Goal: Information Seeking & Learning: Check status

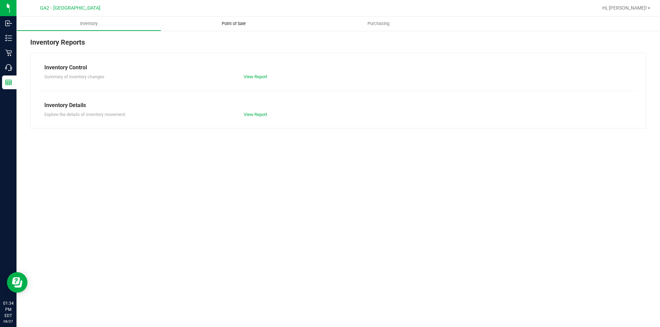
click at [234, 25] on span "Point of Sale" at bounding box center [233, 24] width 43 height 6
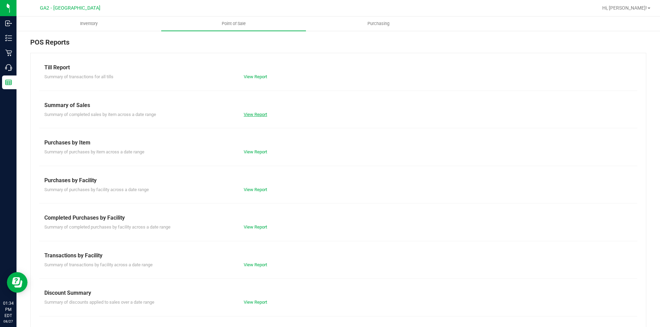
click at [253, 114] on link "View Report" at bounding box center [255, 114] width 23 height 5
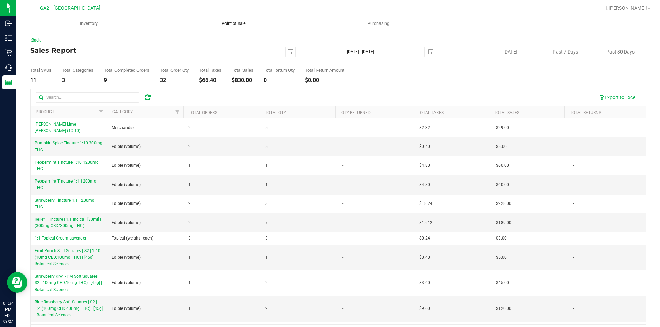
click at [236, 22] on span "Point of Sale" at bounding box center [233, 24] width 43 height 6
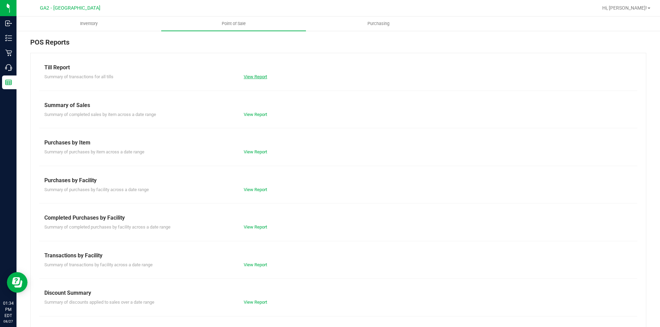
click at [244, 77] on link "View Report" at bounding box center [255, 76] width 23 height 5
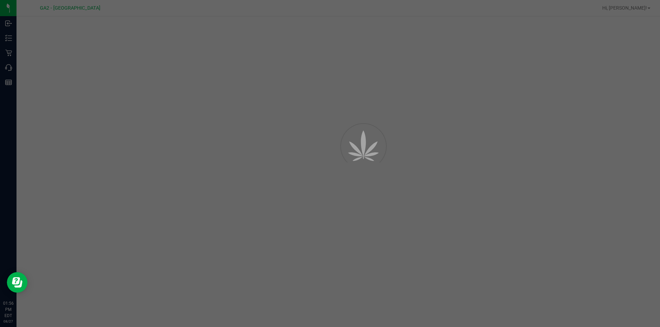
click at [659, 277] on div at bounding box center [330, 163] width 660 height 327
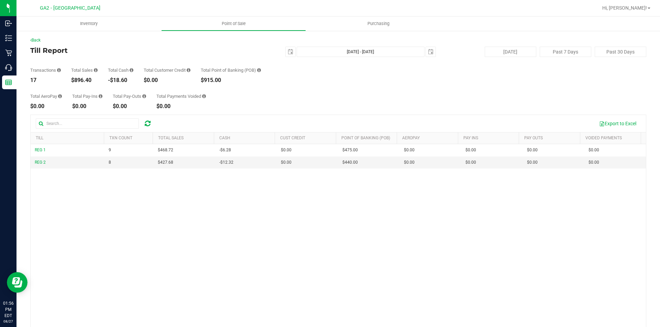
click at [214, 242] on div "REG 1 9 $468.72 -$6.28 $0.00 $0.00 $0.00 $0.00 $0.00 $475.00 $0.00 $0.00 $0.00 …" at bounding box center [338, 247] width 615 height 206
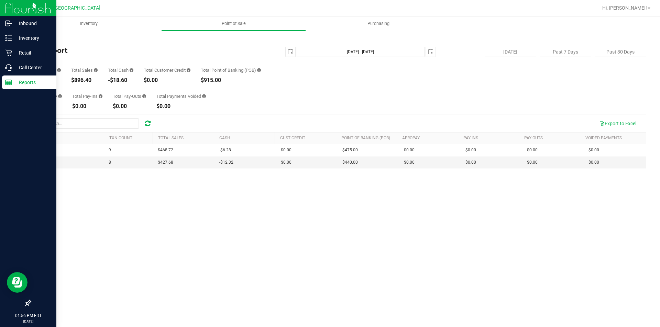
click at [13, 81] on p "Reports" at bounding box center [32, 82] width 41 height 8
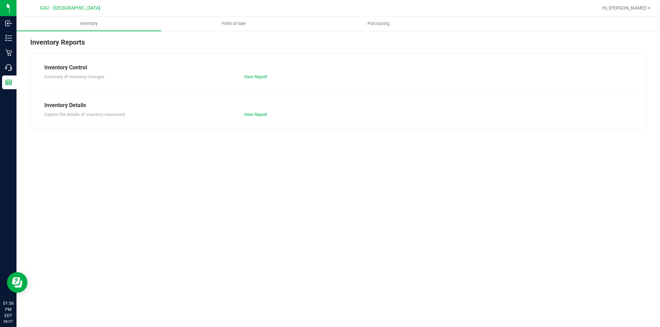
click at [478, 215] on div "Inventory Point of Sale Purchasing Inventory Reports Inventory Control Summary …" at bounding box center [337, 171] width 643 height 311
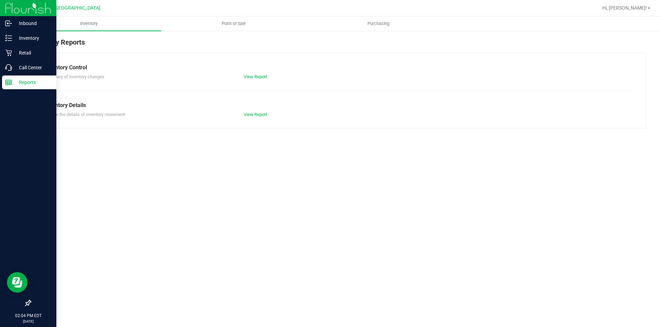
click at [34, 81] on p "Reports" at bounding box center [32, 82] width 41 height 8
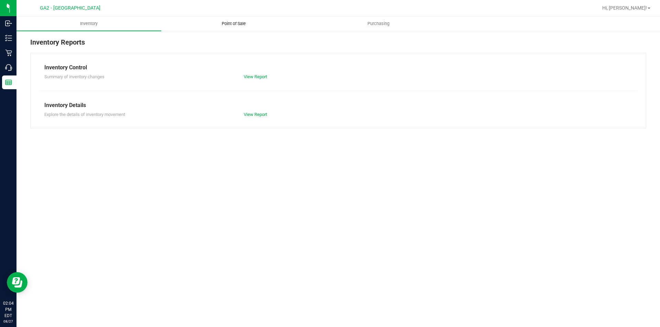
click at [232, 25] on span "Point of Sale" at bounding box center [233, 24] width 43 height 6
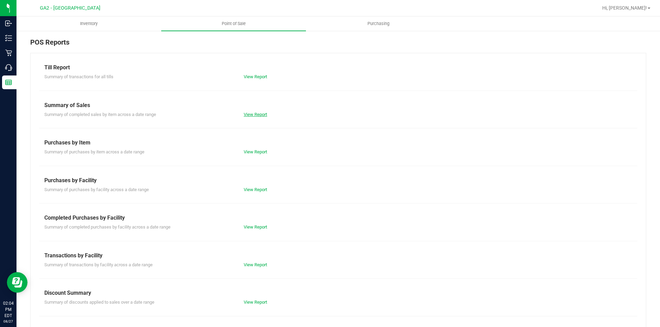
click at [250, 116] on link "View Report" at bounding box center [255, 114] width 23 height 5
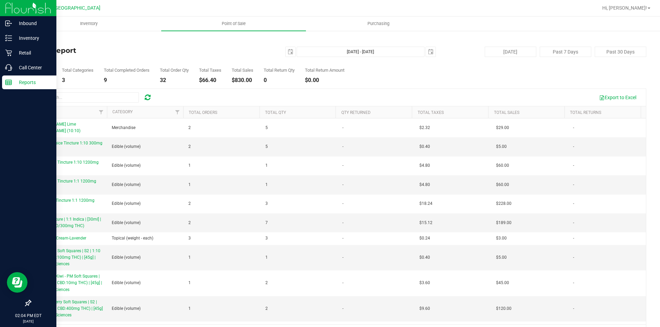
click at [26, 87] on div "Reports" at bounding box center [29, 83] width 54 height 14
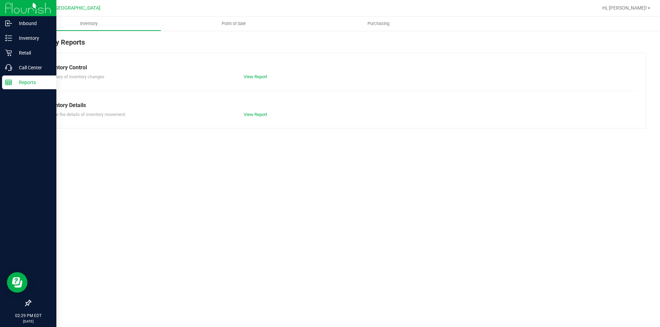
click at [15, 89] on div "Reports" at bounding box center [29, 83] width 54 height 14
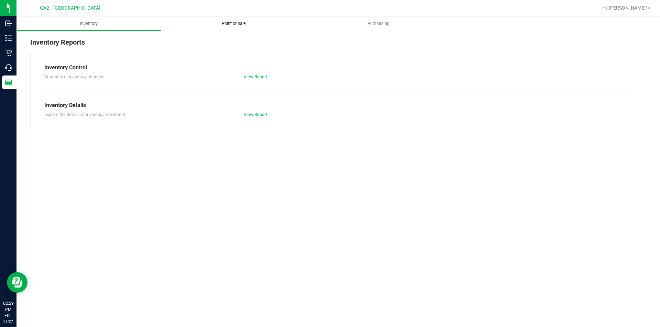
click at [223, 24] on span "Point of Sale" at bounding box center [233, 24] width 43 height 6
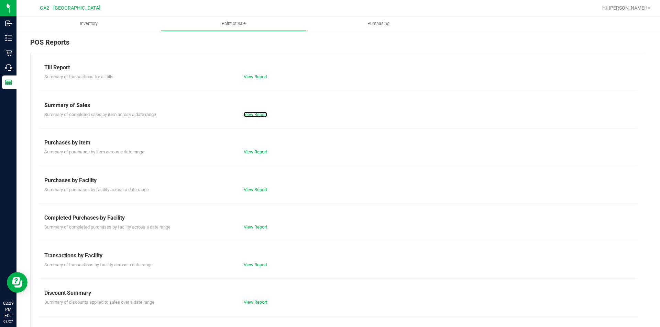
drag, startPoint x: 248, startPoint y: 114, endPoint x: 244, endPoint y: 171, distance: 57.2
click at [248, 114] on link "View Report" at bounding box center [255, 114] width 23 height 5
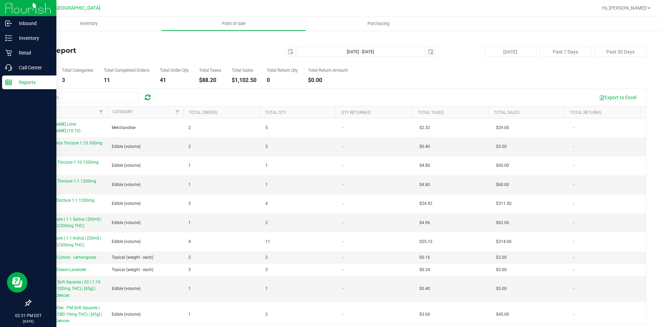
click at [5, 83] on icon at bounding box center [8, 82] width 7 height 7
